Goal: Task Accomplishment & Management: Use online tool/utility

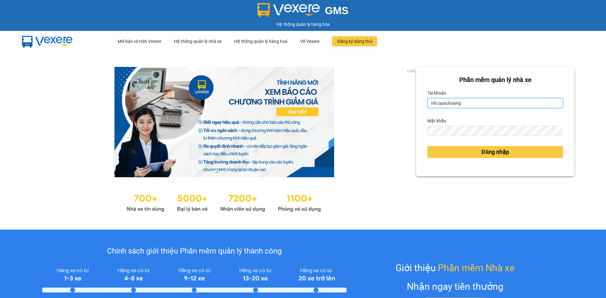
click at [461, 105] on input "nhi.quochoang" at bounding box center [495, 103] width 136 height 10
type input "haiyen.quochoang"
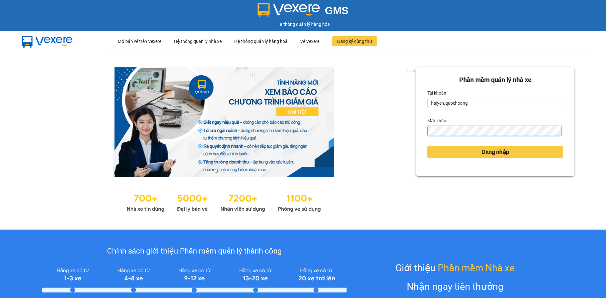
click at [427, 146] on button "Đăng nhập" at bounding box center [495, 152] width 136 height 12
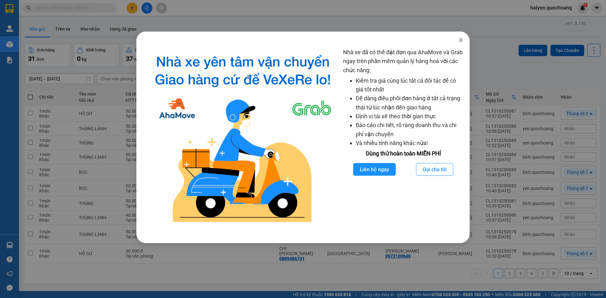
click at [460, 43] on span "Close" at bounding box center [461, 41] width 18 height 18
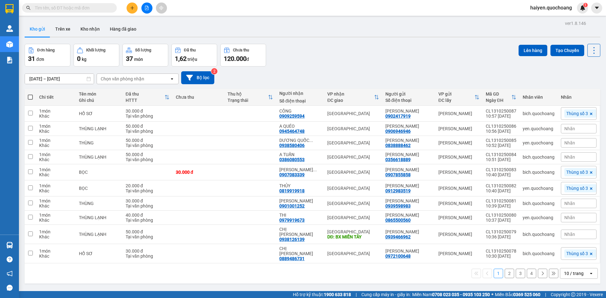
click at [83, 6] on input "text" at bounding box center [72, 7] width 74 height 7
click at [80, 9] on input "text" at bounding box center [72, 7] width 74 height 7
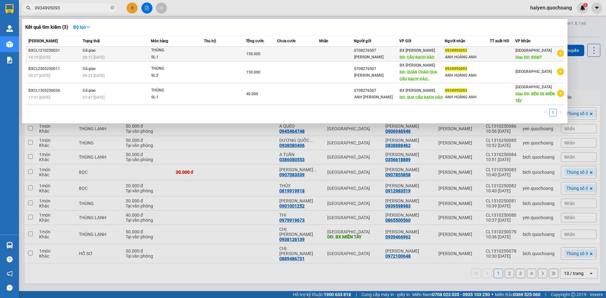
type input "0934995093"
click at [60, 54] on div "14:19 - 12/10" at bounding box center [54, 57] width 52 height 7
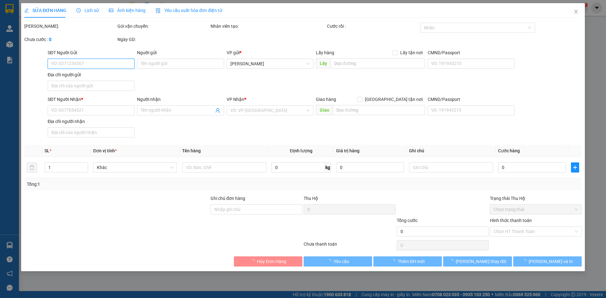
type input "0708276507"
type input "ANH HUỲNH"
type input "CẦU RẠCH ĐÀO"
type input "0934995093"
type input "ANH HOÀNG ANH"
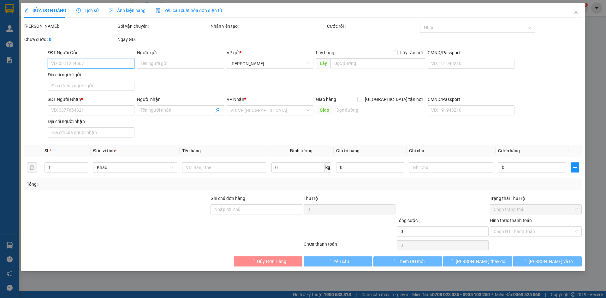
type input "BXMT"
type input "150.000"
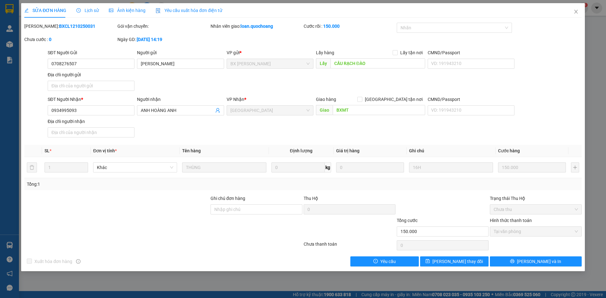
click at [94, 9] on span "Lịch sử" at bounding box center [87, 10] width 22 height 5
